Goal: Task Accomplishment & Management: Manage account settings

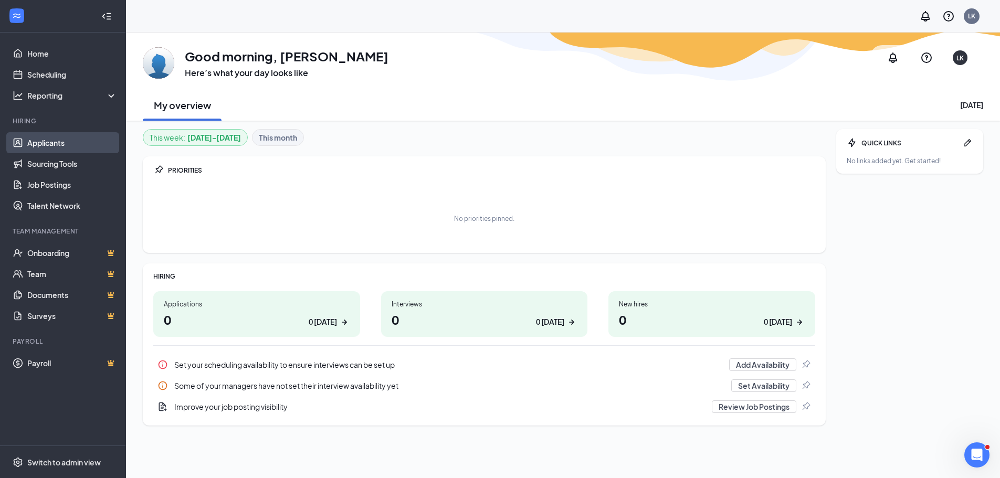
click at [35, 145] on link "Applicants" at bounding box center [72, 142] width 90 height 21
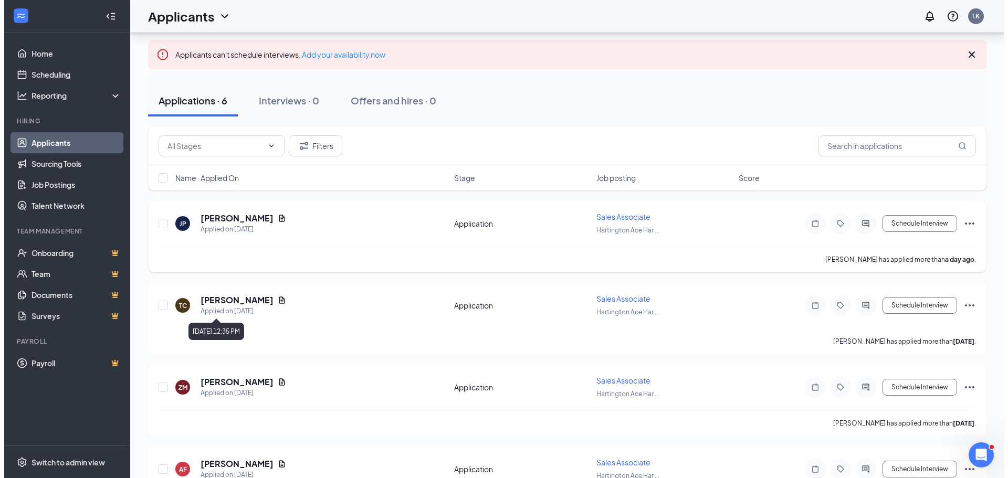
scroll to position [105, 0]
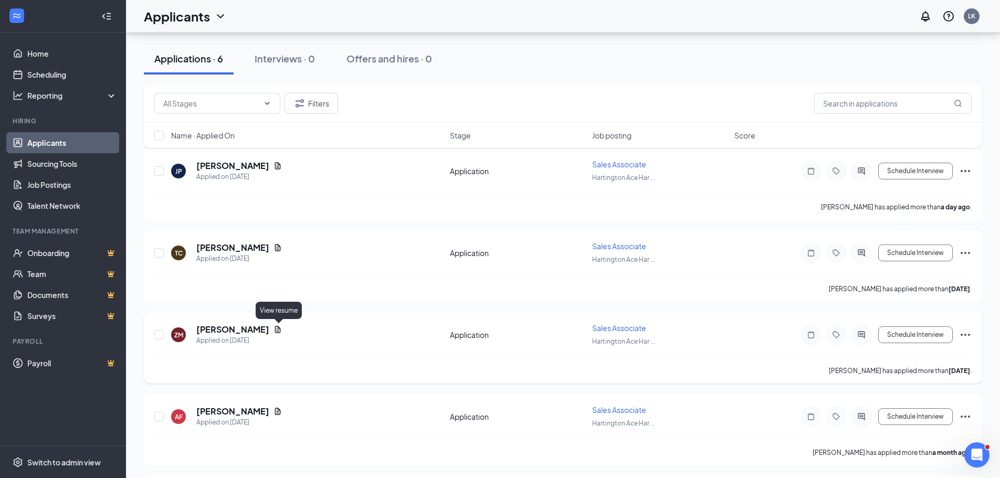
click at [280, 333] on icon "Document" at bounding box center [278, 329] width 6 height 7
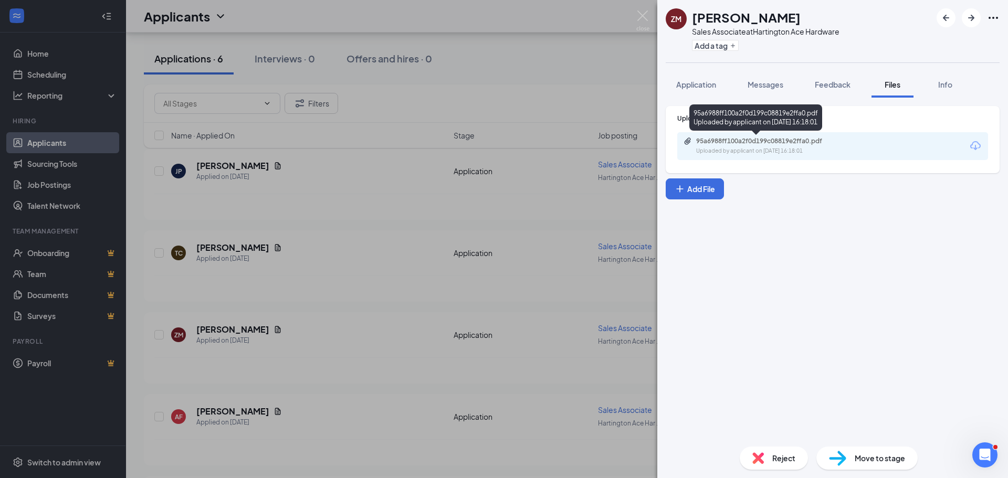
click at [792, 148] on div "Uploaded by applicant on [DATE] 16:18:01" at bounding box center [775, 151] width 158 height 8
click at [239, 167] on div "ZM [PERSON_NAME] Sales Associate at Hartington Ace Hardware Add a tag Applicati…" at bounding box center [504, 239] width 1008 height 478
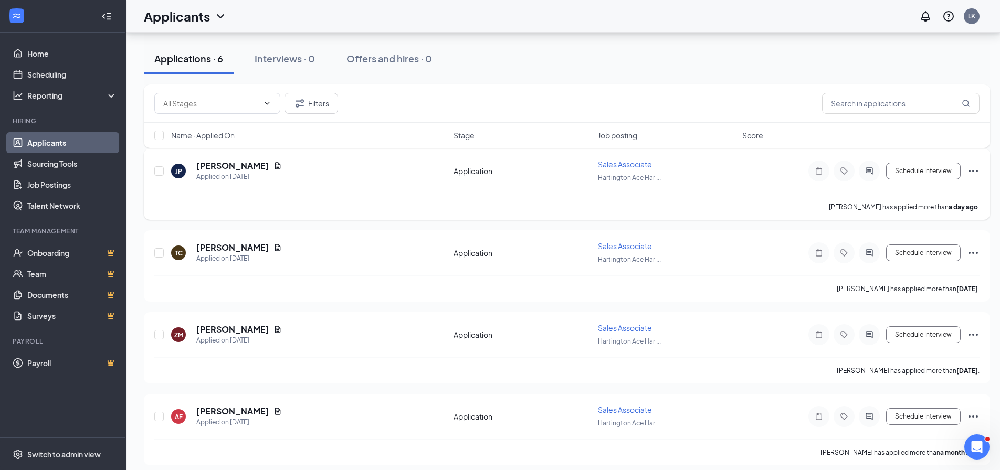
click at [257, 166] on div "[PERSON_NAME]" at bounding box center [239, 166] width 86 height 12
click at [274, 166] on icon "Document" at bounding box center [278, 166] width 8 height 8
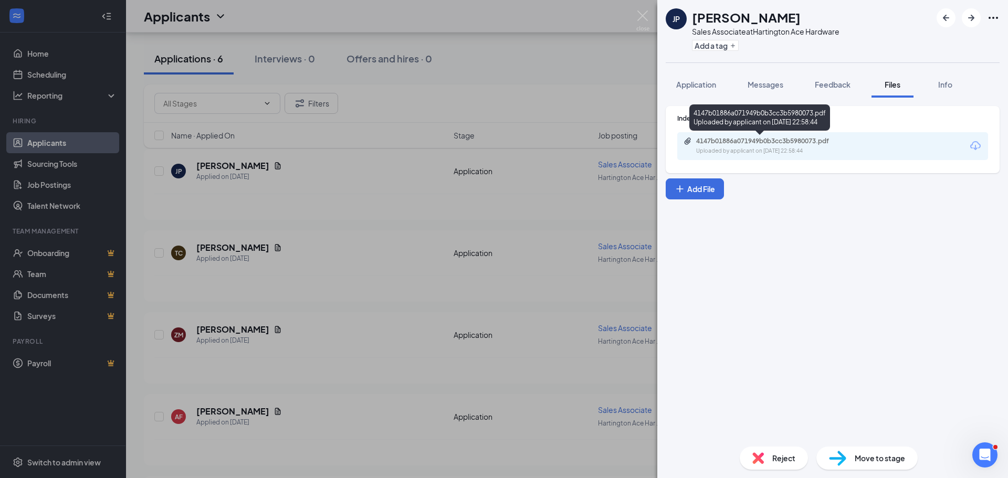
click at [758, 148] on div "Uploaded by applicant on [DATE] 22:58:44" at bounding box center [775, 151] width 158 height 8
